Goal: Complete application form: Complete application form

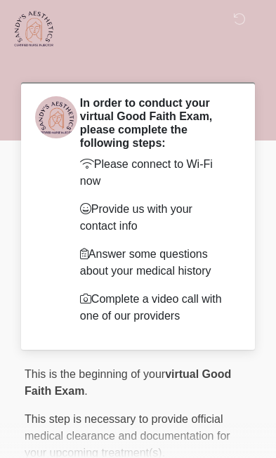
click at [202, 44] on div at bounding box center [127, 28] width 276 height 57
click at [138, 39] on div at bounding box center [127, 28] width 276 height 57
click at [187, 162] on p "Please connect to Wi-Fi now" at bounding box center [155, 173] width 150 height 34
click at [171, 212] on p "Provide us with your contact info" at bounding box center [155, 218] width 150 height 34
click at [197, 258] on p "Answer some questions about your medical history" at bounding box center [155, 263] width 150 height 34
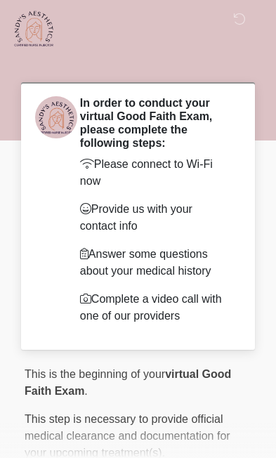
click at [197, 301] on p "Complete a video call with one of our providers" at bounding box center [155, 308] width 150 height 34
click at [210, 37] on div at bounding box center [127, 28] width 276 height 57
click at [272, 333] on div "‎ ‎ ‎ In order to conduct your virtual Good Faith Exam, please complete the fol…" at bounding box center [138, 287] width 276 height 547
click at [6, 209] on div "‎ ‎ ‎ In order to conduct your virtual Good Faith Exam, please complete the fol…" at bounding box center [138, 287] width 276 height 547
click at [171, 234] on div "Please connect to Wi-Fi now Provide us with your contact info Answer some quest…" at bounding box center [155, 240] width 150 height 169
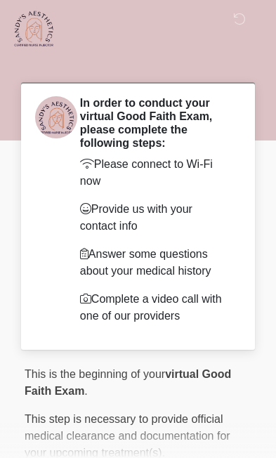
click at [171, 234] on div "Please connect to Wi-Fi now Provide us with your contact info Answer some quest…" at bounding box center [155, 240] width 150 height 169
click at [155, 280] on div "Please connect to Wi-Fi now Provide us with your contact info Answer some quest…" at bounding box center [155, 240] width 150 height 169
click at [206, 165] on p "Please connect to Wi-Fi now" at bounding box center [155, 173] width 150 height 34
click at [165, 302] on p "Complete a video call with one of our providers" at bounding box center [155, 308] width 150 height 34
click at [160, 268] on p "Answer some questions about your medical history" at bounding box center [155, 263] width 150 height 34
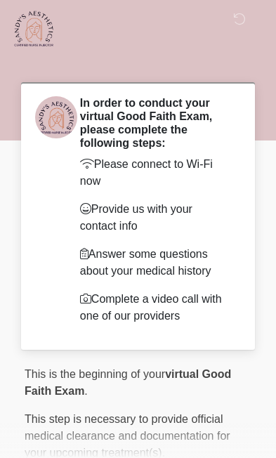
click at [138, 225] on p "Provide us with your contact info" at bounding box center [155, 218] width 150 height 34
click at [132, 268] on p "Answer some questions about your medical history" at bounding box center [155, 263] width 150 height 34
click at [119, 211] on p "Provide us with your contact info" at bounding box center [155, 218] width 150 height 34
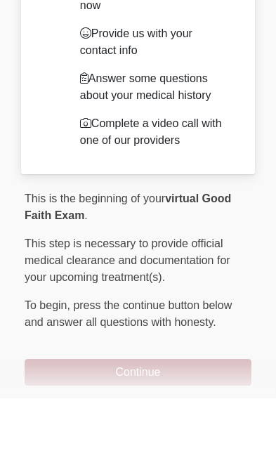
scroll to position [115, 0]
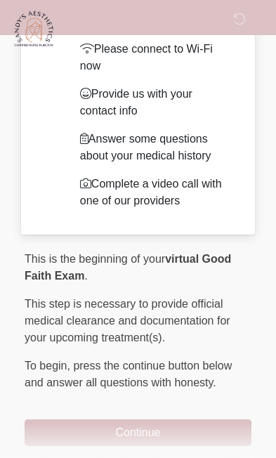
click at [188, 433] on button "Continue" at bounding box center [138, 432] width 227 height 27
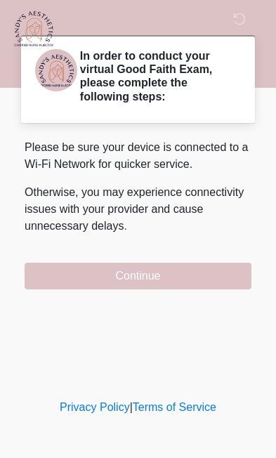
scroll to position [0, 0]
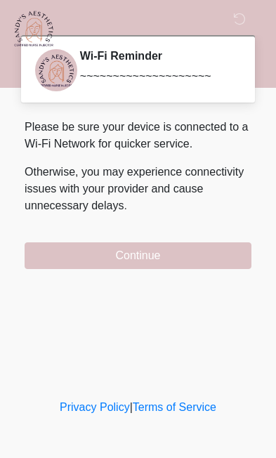
click at [188, 255] on button "Continue" at bounding box center [138, 255] width 227 height 27
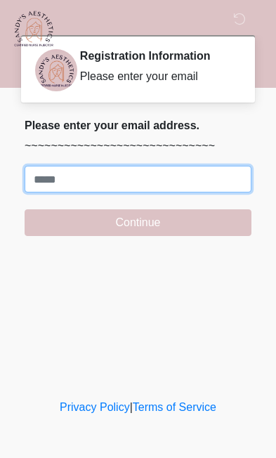
click at [119, 172] on input "Where should we email your treatment plan?" at bounding box center [138, 179] width 227 height 27
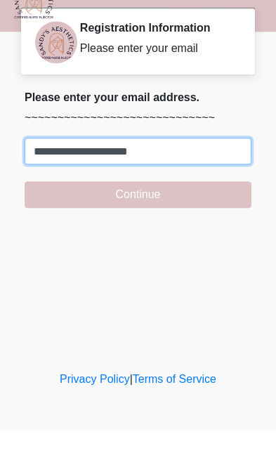
type input "**********"
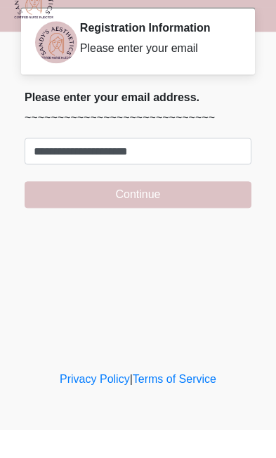
click at [160, 246] on div "‎ ‎ ‎ Registration Information Please enter your email Please connect to Wi-Fi …" at bounding box center [138, 198] width 276 height 368
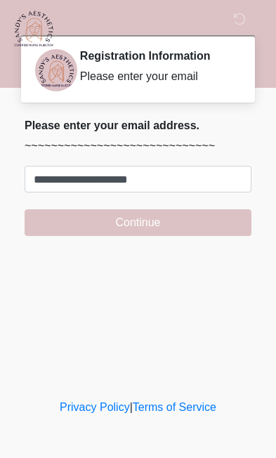
click at [180, 218] on button "Continue" at bounding box center [138, 222] width 227 height 27
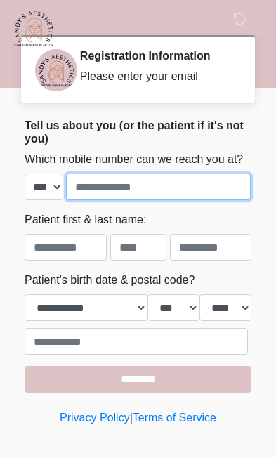
click at [187, 200] on input "tel" at bounding box center [158, 186] width 185 height 27
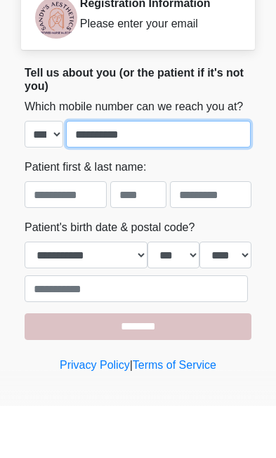
type input "**********"
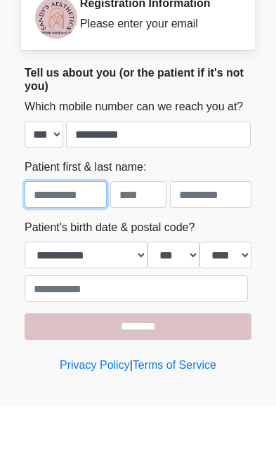
click at [69, 234] on input "text" at bounding box center [66, 247] width 82 height 27
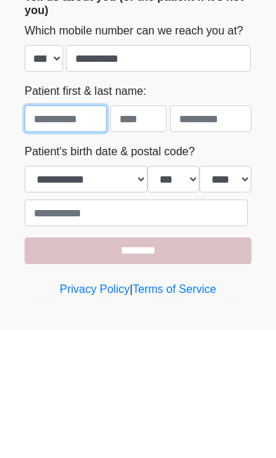
type input "********"
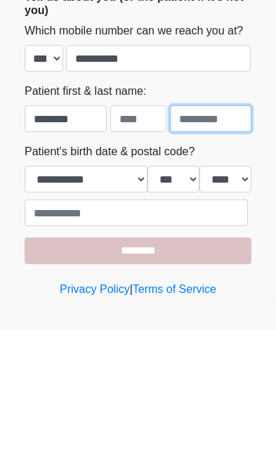
click at [211, 234] on input "text" at bounding box center [211, 247] width 82 height 27
type input "*****"
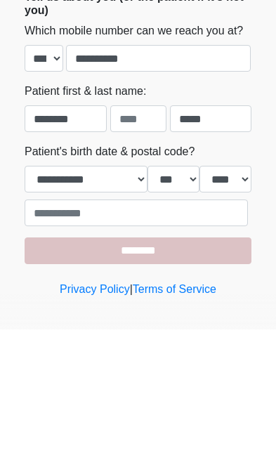
scroll to position [27, 0]
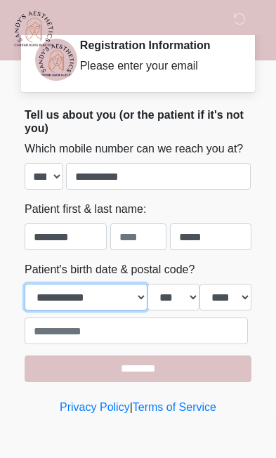
click at [136, 298] on select "**********" at bounding box center [86, 297] width 123 height 27
select select "*"
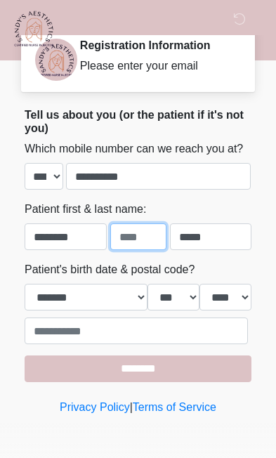
click at [143, 232] on input "text" at bounding box center [138, 236] width 56 height 27
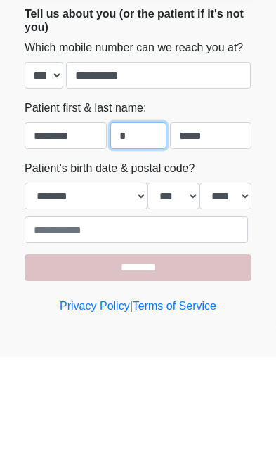
type input "*"
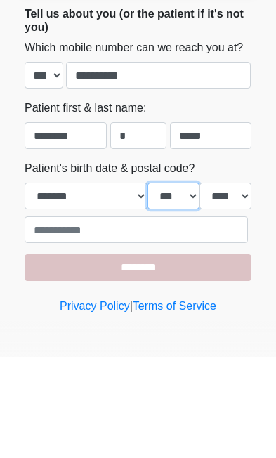
click at [183, 284] on select "*** * * * * * * * * * ** ** ** ** ** ** ** ** ** ** ** ** ** ** ** ** ** ** ** …" at bounding box center [173, 297] width 52 height 27
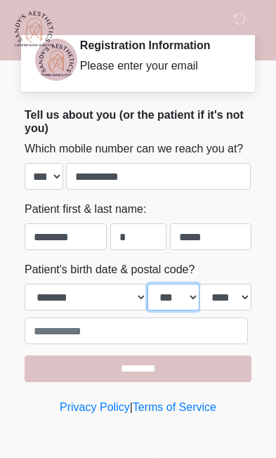
select select "*"
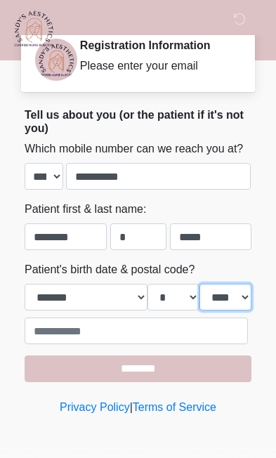
click at [230, 294] on select "**** **** **** **** **** **** **** **** **** **** **** **** **** **** **** ****…" at bounding box center [225, 297] width 52 height 27
select select "****"
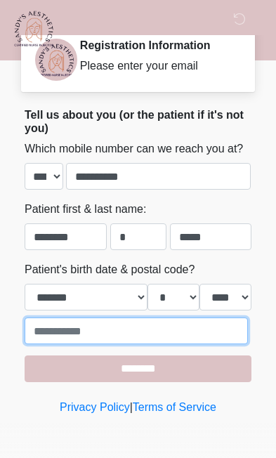
click at [122, 330] on input "text" at bounding box center [136, 330] width 223 height 27
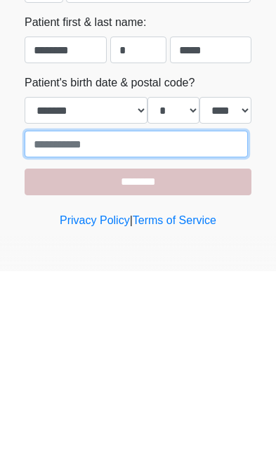
type input "*****"
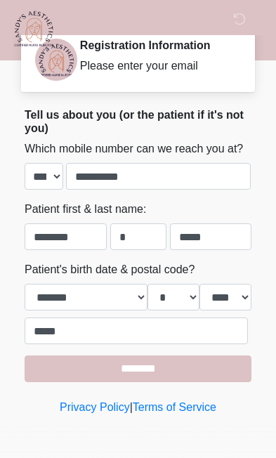
click at [176, 370] on input "********" at bounding box center [138, 368] width 227 height 27
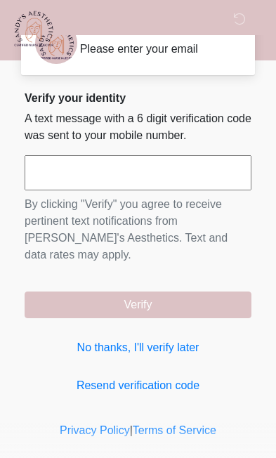
click at [139, 170] on input "text" at bounding box center [138, 172] width 227 height 35
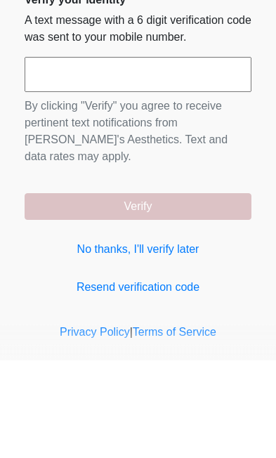
click at [173, 339] on link "No thanks, I'll verify later" at bounding box center [138, 347] width 227 height 17
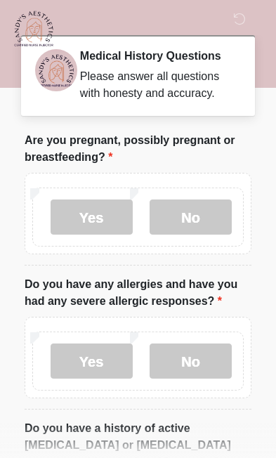
click at [192, 232] on label "No" at bounding box center [191, 216] width 82 height 35
click at [199, 376] on label "No" at bounding box center [191, 360] width 82 height 35
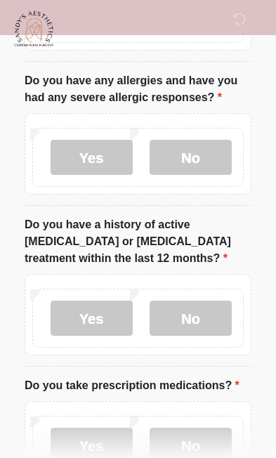
scroll to position [204, 0]
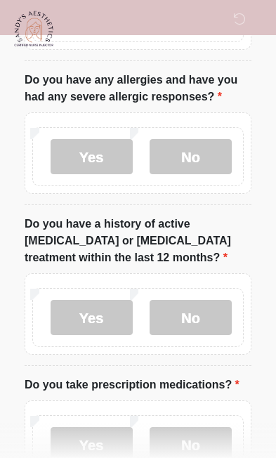
click at [200, 331] on label "No" at bounding box center [191, 317] width 82 height 35
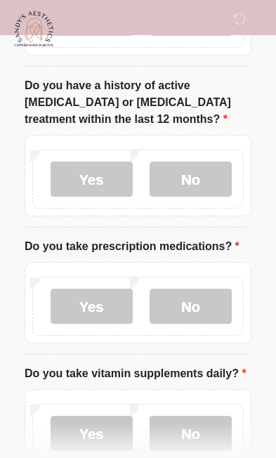
scroll to position [343, 0]
click at [203, 310] on label "No" at bounding box center [191, 306] width 82 height 35
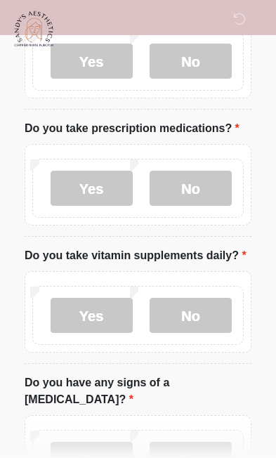
click at [200, 333] on label "No" at bounding box center [191, 315] width 82 height 35
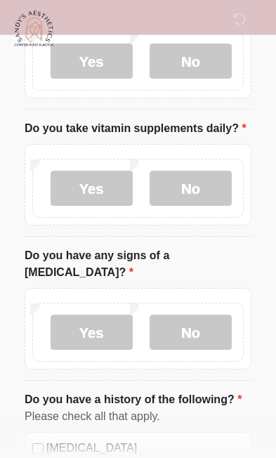
scroll to position [602, 0]
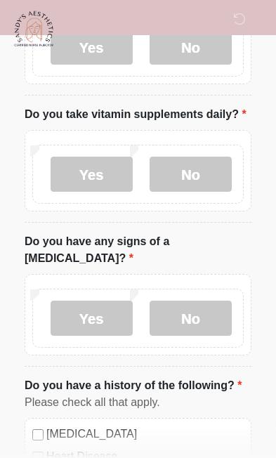
click at [201, 336] on label "No" at bounding box center [191, 318] width 82 height 35
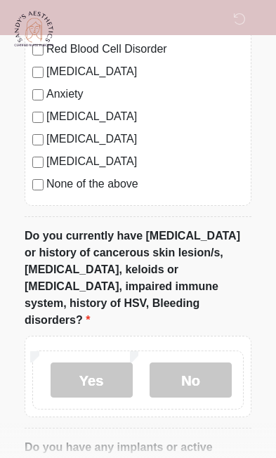
scroll to position [1146, 0]
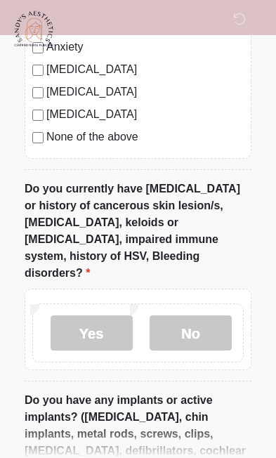
click at [205, 343] on label "No" at bounding box center [191, 332] width 82 height 35
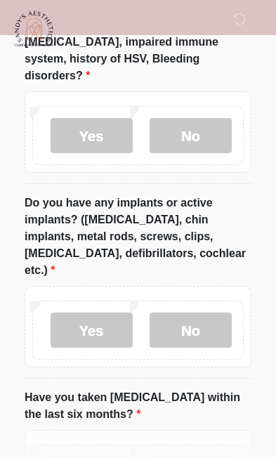
scroll to position [1348, 0]
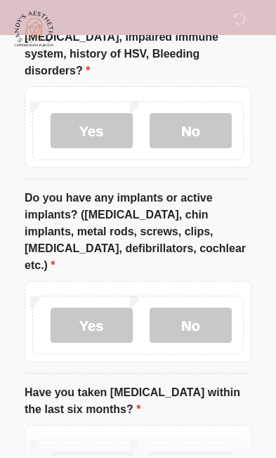
click at [91, 331] on label "Yes" at bounding box center [92, 325] width 82 height 35
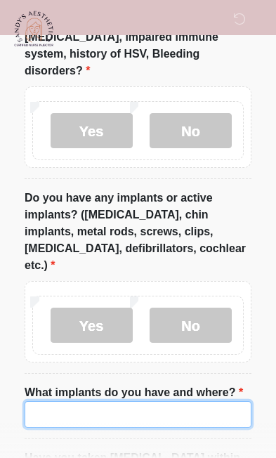
click at [102, 426] on input "What implants do you have and where?" at bounding box center [138, 414] width 227 height 27
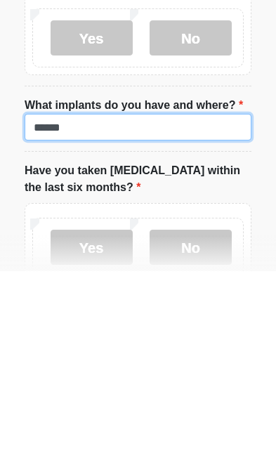
type input "******"
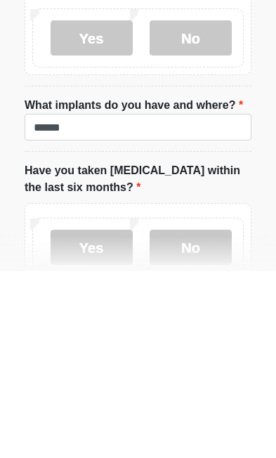
click at [206, 416] on label "No" at bounding box center [191, 433] width 82 height 35
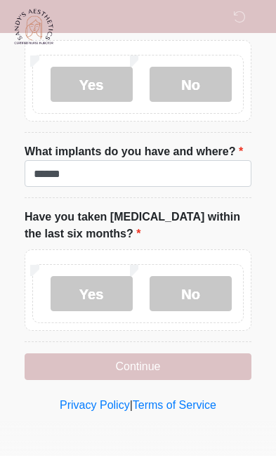
scroll to position [1595, 0]
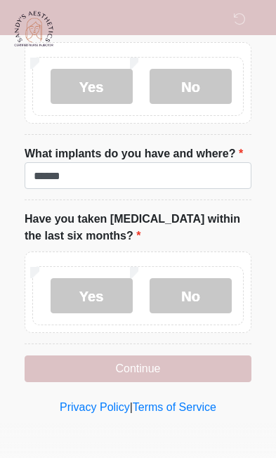
click at [159, 367] on button "Continue" at bounding box center [138, 368] width 227 height 27
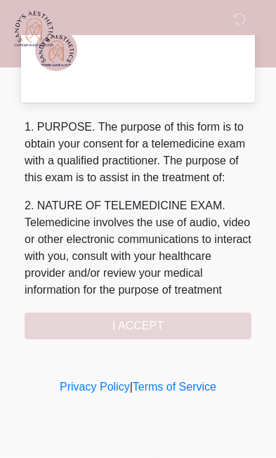
scroll to position [0, 0]
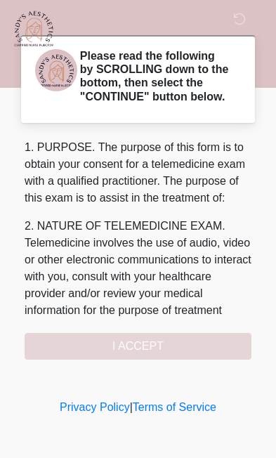
click at [173, 358] on div "1. PURPOSE. The purpose of this form is to obtain your consent for a telemedici…" at bounding box center [138, 249] width 227 height 220
click at [129, 360] on div "1. PURPOSE. The purpose of this form is to obtain your consent for a telemedici…" at bounding box center [138, 249] width 227 height 220
click at [130, 360] on div "1. PURPOSE. The purpose of this form is to obtain your consent for a telemedici…" at bounding box center [138, 249] width 227 height 220
click at [147, 345] on div "1. PURPOSE. The purpose of this form is to obtain your consent for a telemedici…" at bounding box center [138, 249] width 227 height 220
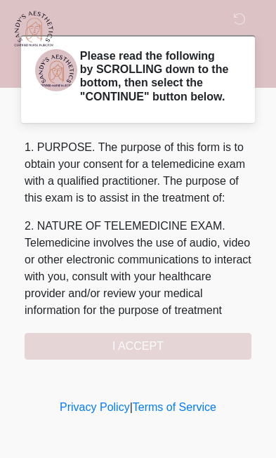
click at [145, 360] on div "1. PURPOSE. The purpose of this form is to obtain your consent for a telemedici…" at bounding box center [138, 249] width 227 height 220
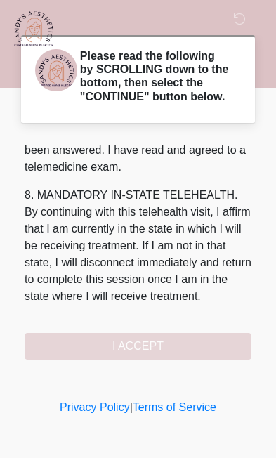
scroll to position [1109, 0]
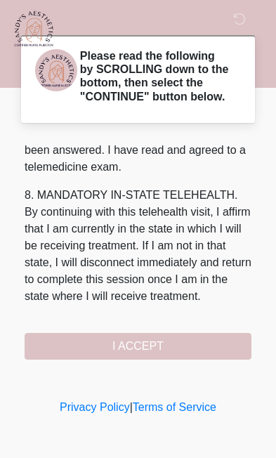
click at [149, 360] on button "I ACCEPT" at bounding box center [138, 346] width 227 height 27
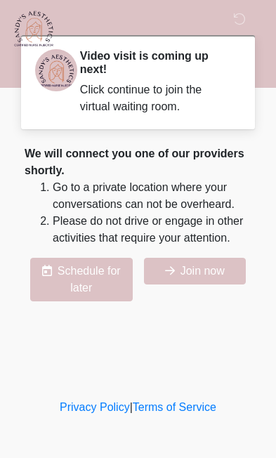
click at [204, 284] on button "Join now" at bounding box center [195, 271] width 103 height 27
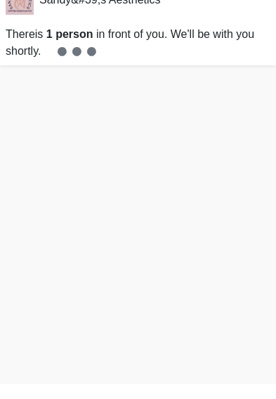
scroll to position [4, 0]
